Goal: Task Accomplishment & Management: Use online tool/utility

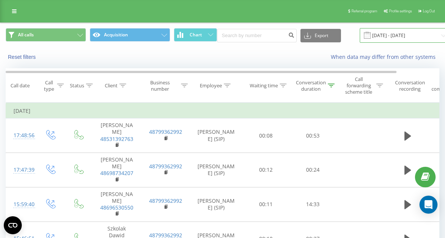
click at [381, 41] on input "[DATE] - [DATE]" at bounding box center [405, 35] width 91 height 15
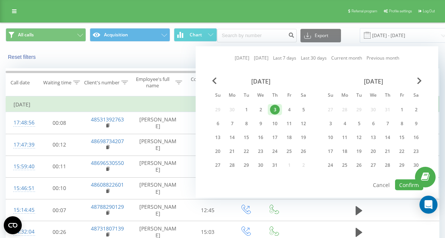
click at [243, 57] on link "[DATE]" at bounding box center [242, 57] width 15 height 7
click at [405, 184] on button "Confirm" at bounding box center [409, 185] width 28 height 11
type input "[DATE] - [DATE]"
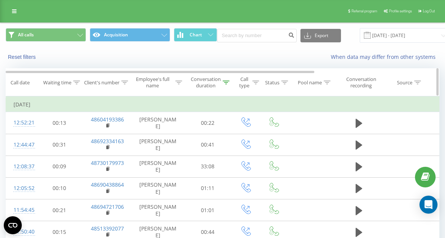
click at [220, 85] on div "Conversation duration" at bounding box center [206, 82] width 30 height 13
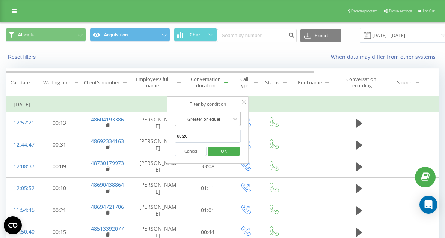
click at [200, 118] on div at bounding box center [203, 119] width 53 height 7
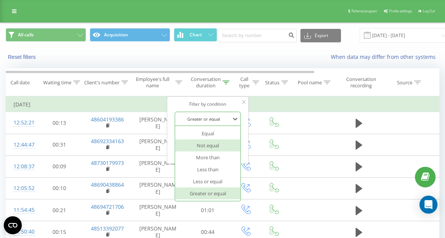
click at [267, 101] on td "[DATE]" at bounding box center [310, 104] width 608 height 15
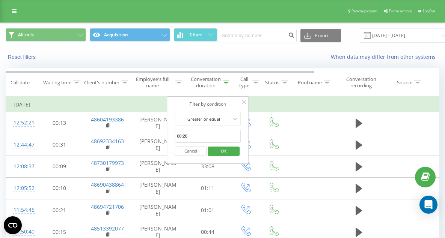
click at [265, 99] on td "[DATE]" at bounding box center [310, 104] width 608 height 15
click at [244, 102] on icon at bounding box center [244, 102] width 4 height 4
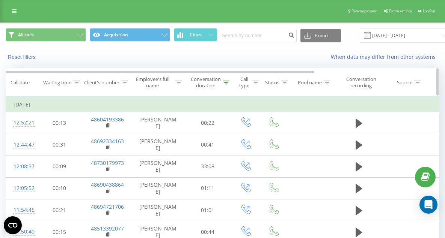
click at [215, 88] on div "Conversation duration" at bounding box center [206, 82] width 30 height 13
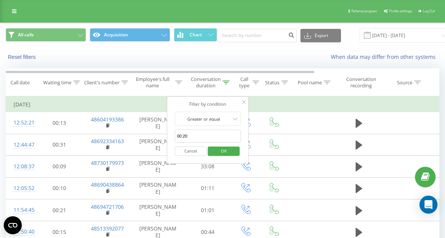
click at [217, 132] on input "00:20" at bounding box center [208, 136] width 66 height 13
click at [226, 146] on span "OK" at bounding box center [223, 151] width 21 height 12
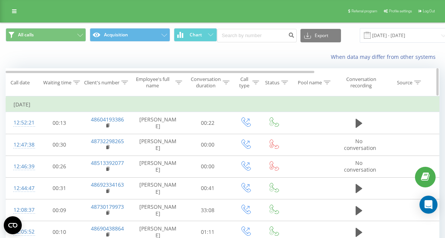
click at [216, 81] on div "Conversation duration" at bounding box center [206, 82] width 30 height 13
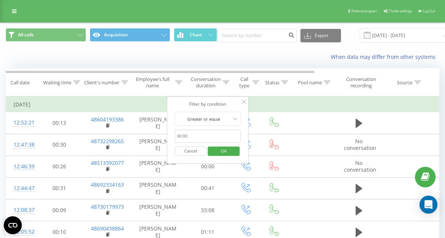
click at [206, 137] on input "text" at bounding box center [208, 136] width 66 height 13
type input "00:20"
click at [225, 152] on span "OK" at bounding box center [223, 151] width 21 height 12
